Goal: Book appointment/travel/reservation

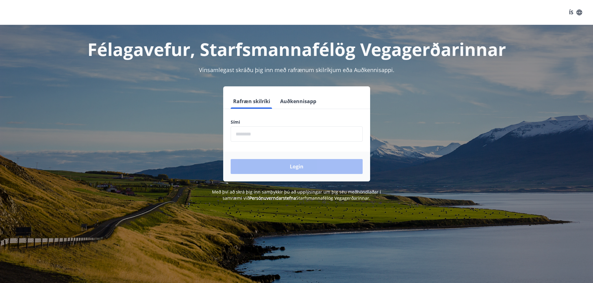
click at [250, 133] on input "phone" at bounding box center [297, 134] width 132 height 15
type input "********"
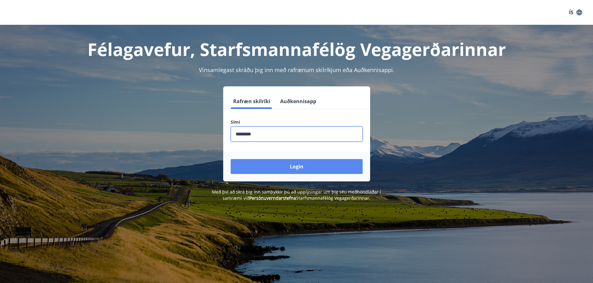
click at [299, 165] on button "Login" at bounding box center [297, 166] width 132 height 15
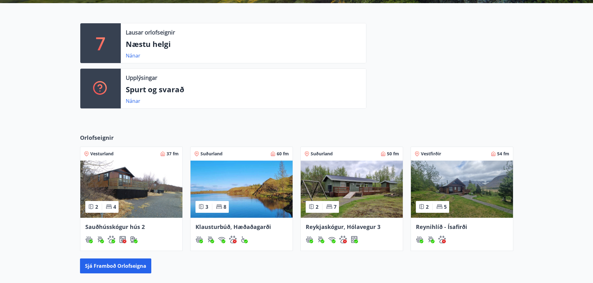
scroll to position [156, 0]
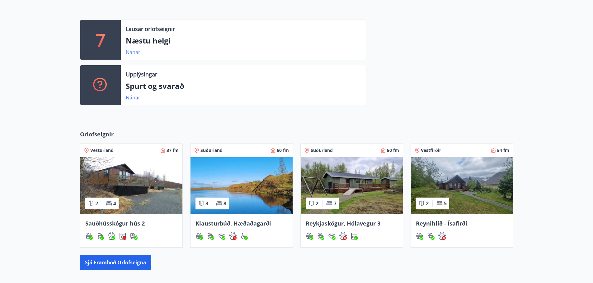
click at [132, 51] on link "Nánar" at bounding box center [133, 52] width 15 height 7
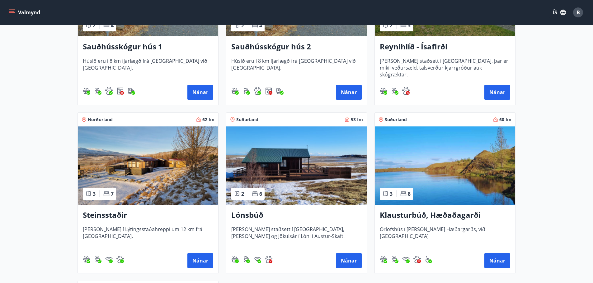
scroll to position [218, 0]
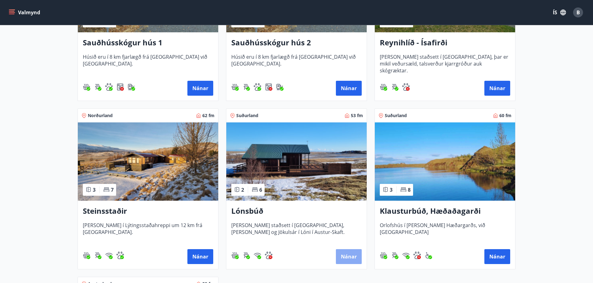
click at [349, 258] on button "Nánar" at bounding box center [349, 257] width 26 height 15
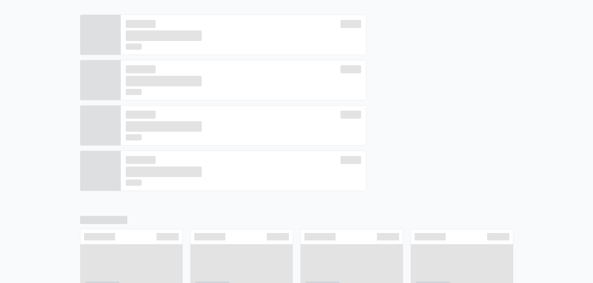
scroll to position [161, 0]
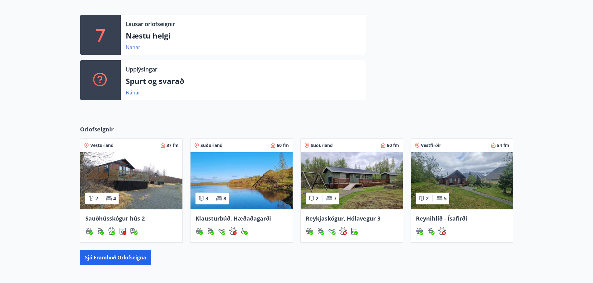
click at [131, 48] on link "Nánar" at bounding box center [133, 47] width 15 height 7
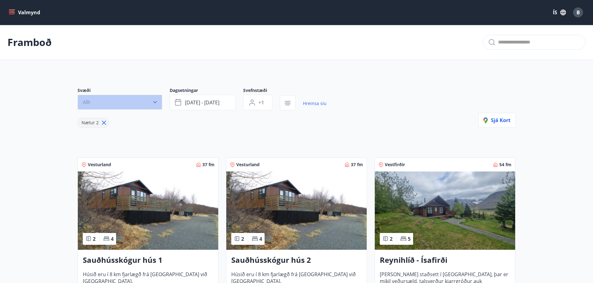
click at [155, 102] on icon "button" at bounding box center [155, 102] width 6 height 6
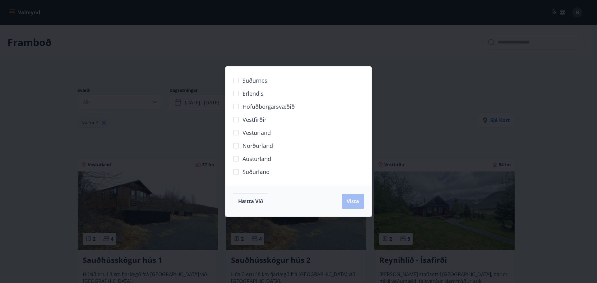
drag, startPoint x: 431, startPoint y: 96, endPoint x: 421, endPoint y: 97, distance: 9.3
click at [427, 96] on div "Suðurnes Erlendis Höfuðborgarsvæðið Vestfirðir Vesturland Norðurland Austurland…" at bounding box center [298, 141] width 597 height 283
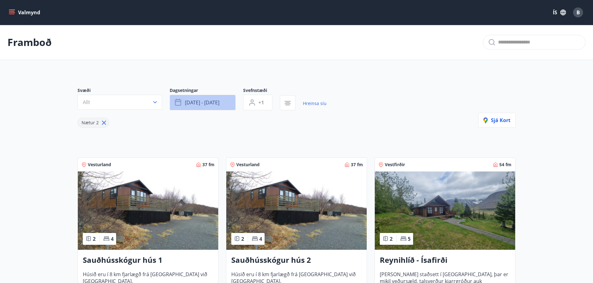
click at [199, 102] on span "sep 19 - sep 22" at bounding box center [202, 102] width 35 height 7
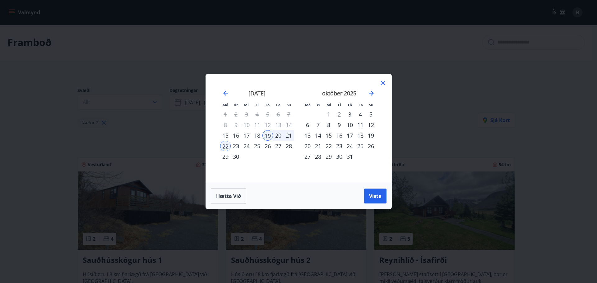
drag, startPoint x: 223, startPoint y: 147, endPoint x: 286, endPoint y: 136, distance: 63.8
click at [286, 136] on tbody "1 2 3 4 5 6 7 8 9 10 11 12 13 14 15 16 17 18 19 20 21 22 23 24 25 26 27 28 29 30" at bounding box center [257, 135] width 74 height 53
click at [289, 135] on div "21" at bounding box center [289, 135] width 11 height 11
click at [229, 144] on div "22" at bounding box center [225, 146] width 11 height 11
click at [268, 135] on div "19" at bounding box center [268, 135] width 11 height 11
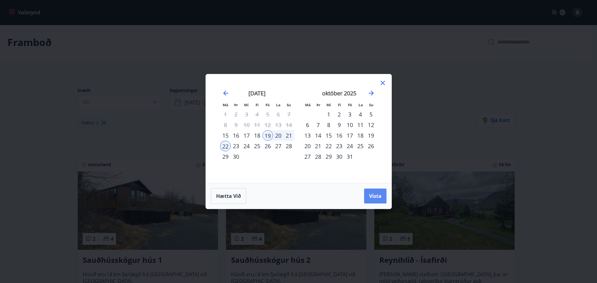
click at [373, 196] on span "Vista" at bounding box center [375, 196] width 12 height 7
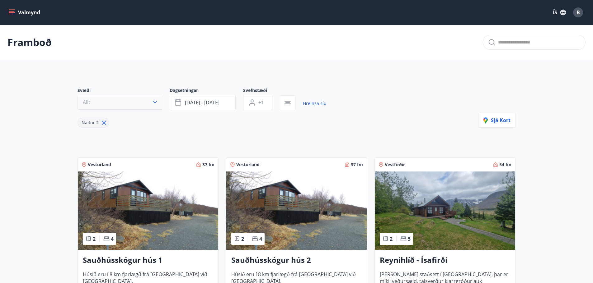
click at [154, 102] on icon "button" at bounding box center [155, 102] width 4 height 2
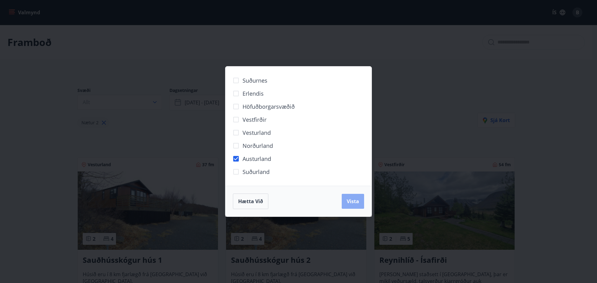
drag, startPoint x: 361, startPoint y: 203, endPoint x: 353, endPoint y: 202, distance: 8.2
click at [360, 203] on button "Vista" at bounding box center [353, 201] width 22 height 15
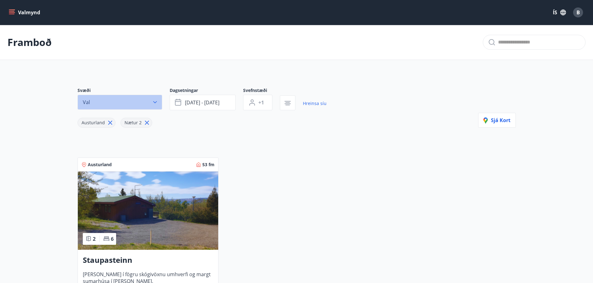
click at [155, 102] on icon "button" at bounding box center [155, 102] width 6 height 6
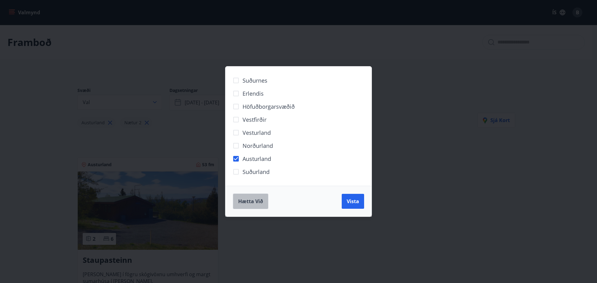
click at [248, 201] on span "Hætta við" at bounding box center [250, 201] width 25 height 7
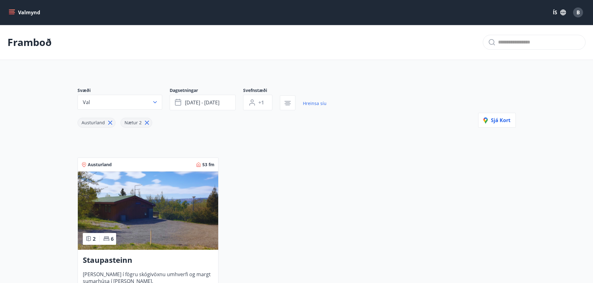
click at [12, 11] on icon "menu" at bounding box center [12, 11] width 6 height 1
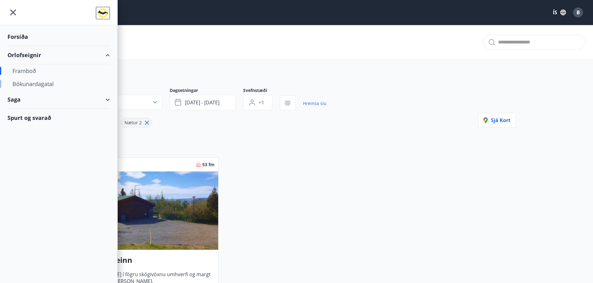
click at [32, 84] on div "Bókunardagatal" at bounding box center [58, 83] width 92 height 13
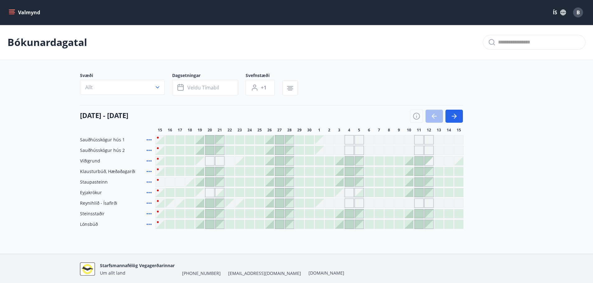
scroll to position [23, 0]
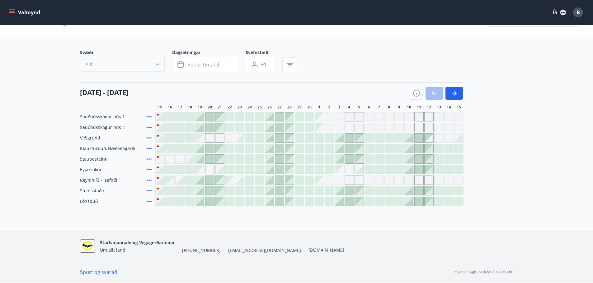
click at [158, 64] on icon "button" at bounding box center [158, 64] width 4 height 2
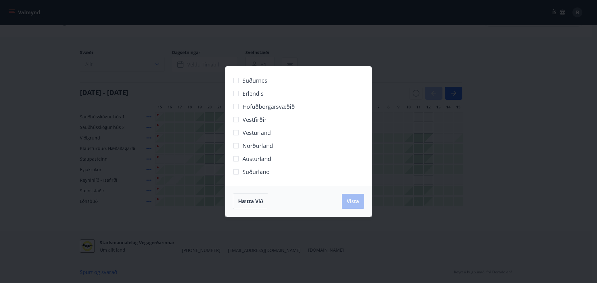
click at [158, 64] on div "Suðurnes Erlendis Höfuðborgarsvæðið Vestfirðir Vesturland Norðurland Austurland…" at bounding box center [298, 141] width 597 height 283
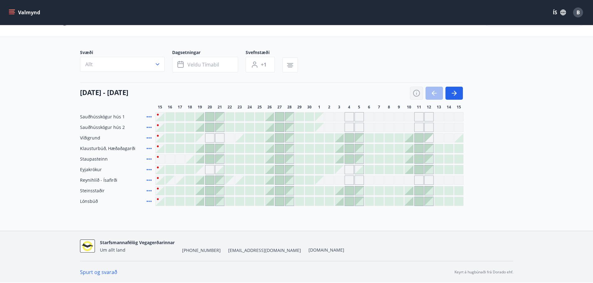
click at [416, 94] on icon "button" at bounding box center [416, 93] width 7 height 7
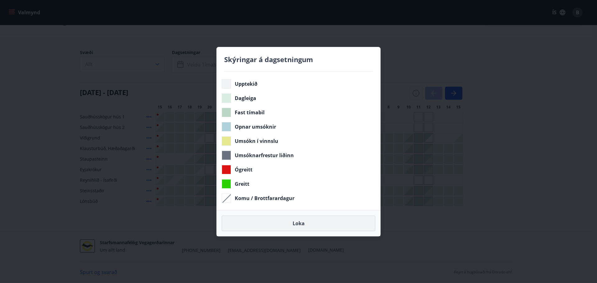
click at [297, 228] on button "Loka" at bounding box center [299, 224] width 154 height 16
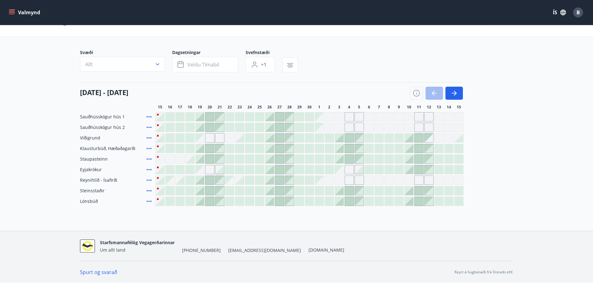
click at [208, 202] on div at bounding box center [209, 201] width 9 height 9
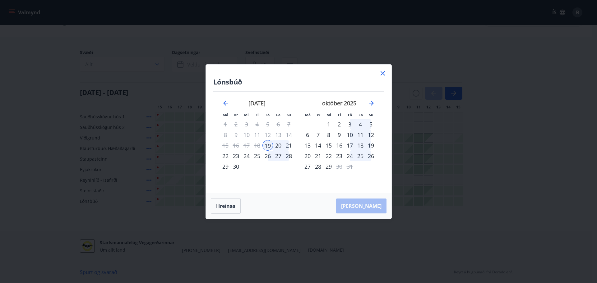
click at [279, 145] on div "20" at bounding box center [278, 145] width 11 height 11
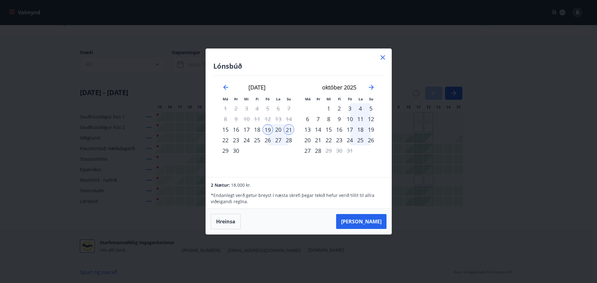
click at [382, 57] on icon at bounding box center [383, 57] width 4 height 4
